Goal: Transaction & Acquisition: Stake to service/newsletter

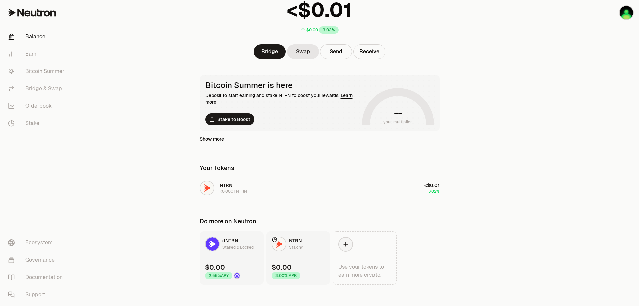
scroll to position [60, 0]
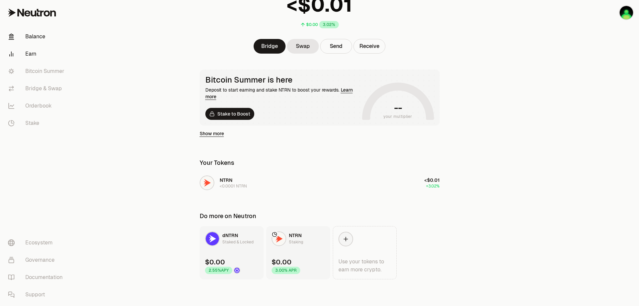
click at [29, 51] on link "Earn" at bounding box center [37, 53] width 69 height 17
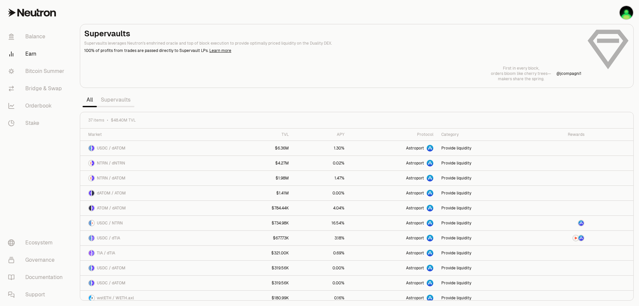
click at [118, 99] on link "Supervaults" at bounding box center [116, 99] width 38 height 13
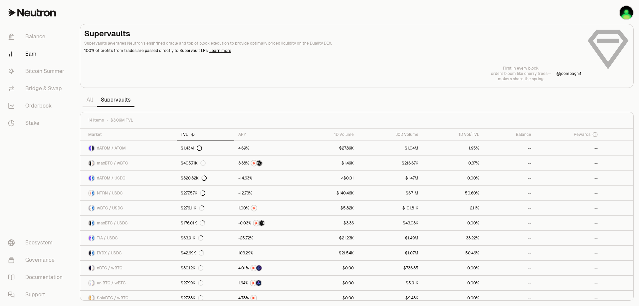
click at [92, 98] on link "All" at bounding box center [89, 99] width 14 height 13
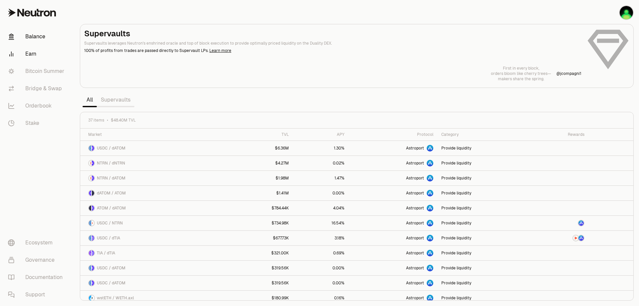
click at [33, 38] on link "Balance" at bounding box center [37, 36] width 69 height 17
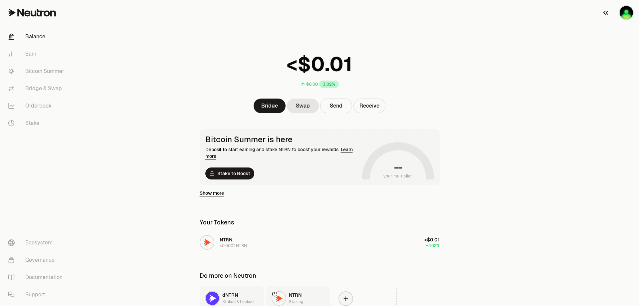
click at [625, 14] on img "button" at bounding box center [625, 12] width 13 height 13
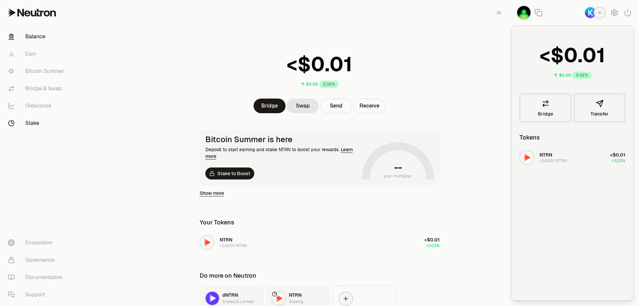
click at [33, 123] on link "Stake" at bounding box center [37, 122] width 69 height 17
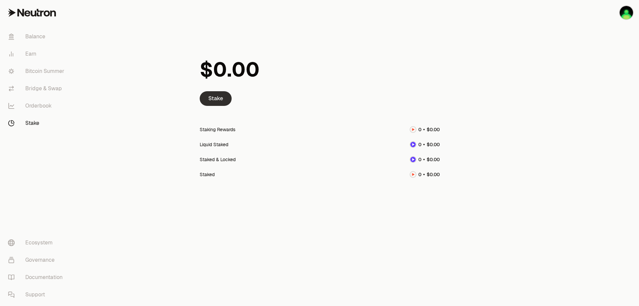
click at [223, 99] on link "Stake" at bounding box center [216, 98] width 32 height 15
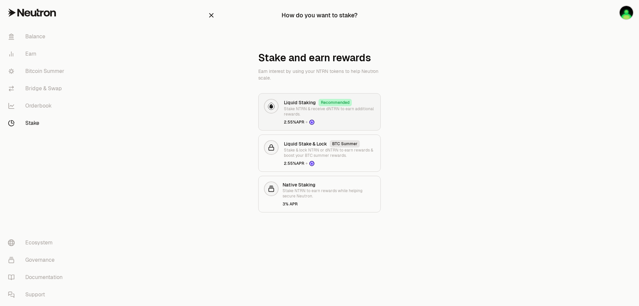
click at [340, 118] on div "Liquid Staking Recommended Stake NTRN & receive dNTRN to earn additional reward…" at bounding box center [329, 112] width 91 height 26
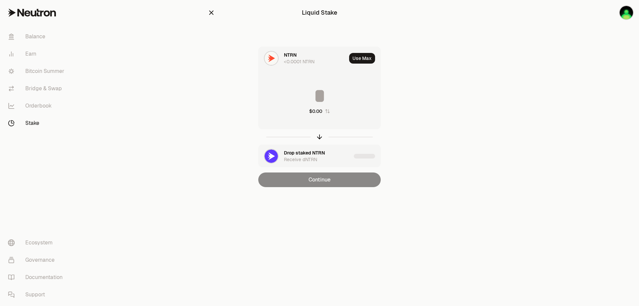
click at [213, 14] on icon "button" at bounding box center [211, 13] width 4 height 4
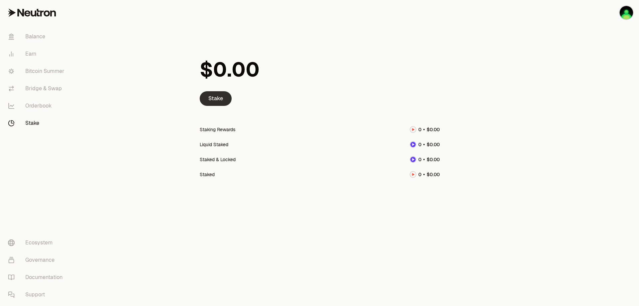
click at [222, 95] on link "Stake" at bounding box center [216, 98] width 32 height 15
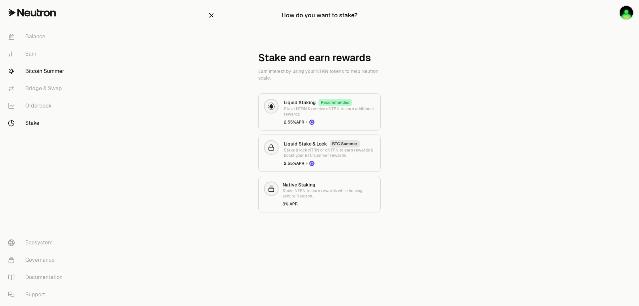
click at [42, 72] on link "Bitcoin Summer" at bounding box center [37, 71] width 69 height 17
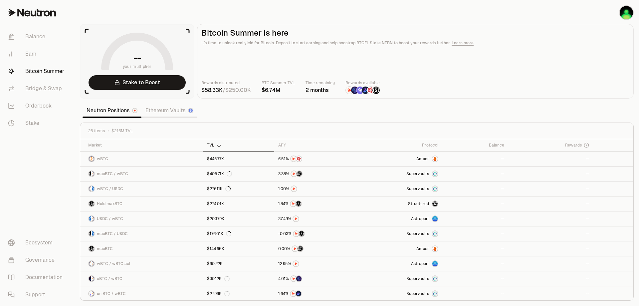
click at [168, 112] on link "Ethereum Vaults" at bounding box center [169, 110] width 56 height 13
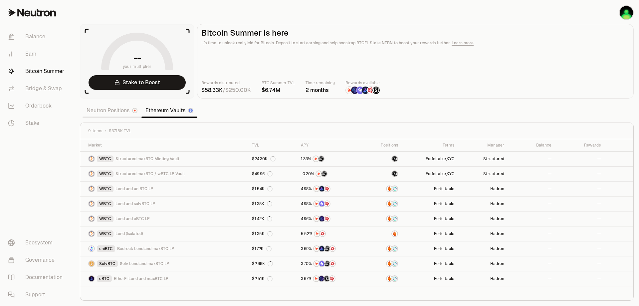
click at [103, 116] on div "Neutron Positions Ethereum Vaults" at bounding box center [139, 110] width 115 height 15
click at [102, 113] on link "Neutron Positions" at bounding box center [111, 110] width 59 height 13
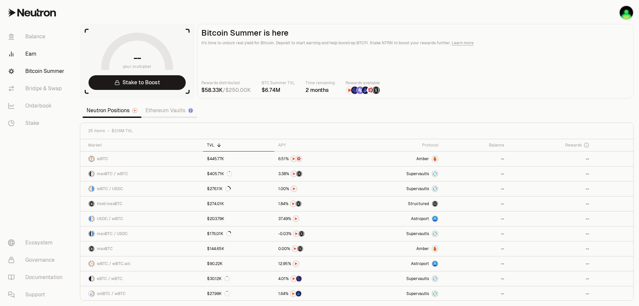
click at [29, 54] on link "Earn" at bounding box center [37, 53] width 69 height 17
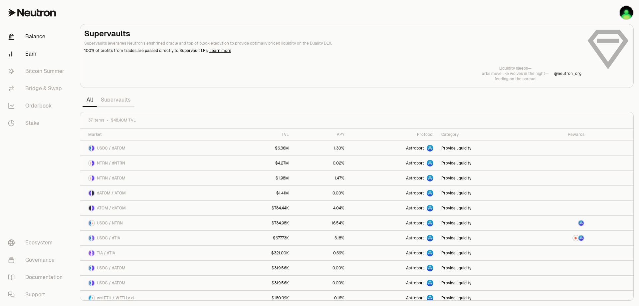
click at [30, 37] on link "Balance" at bounding box center [37, 36] width 69 height 17
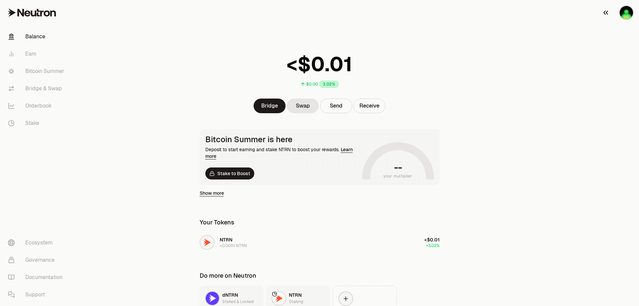
click at [626, 13] on img "button" at bounding box center [625, 12] width 13 height 13
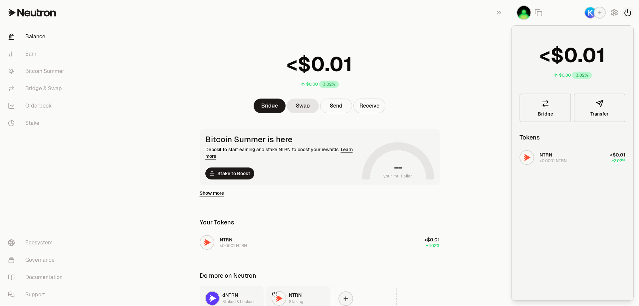
click at [628, 11] on icon "button" at bounding box center [627, 13] width 8 height 8
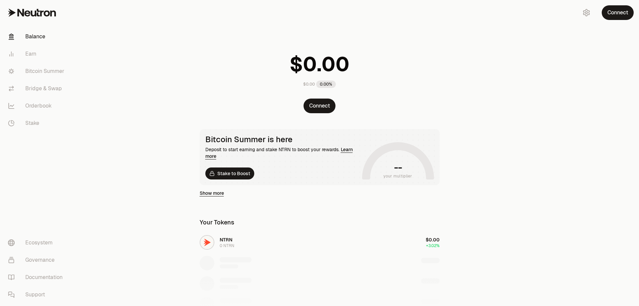
click at [493, 84] on main "$0.00 0.00% Connect Bitcoin Summer is here Deposit to start earning and stake N…" at bounding box center [356, 224] width 564 height 448
